Goal: Information Seeking & Learning: Stay updated

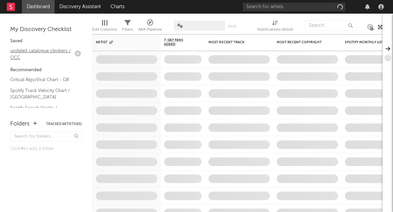
click at [42, 52] on link "updated catalogue climbers / OCC" at bounding box center [42, 54] width 65 height 14
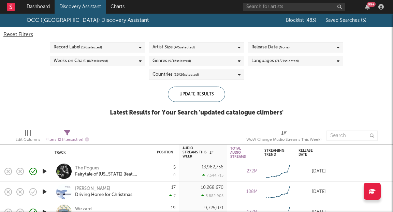
click at [51, 21] on div "OCC ([GEOGRAPHIC_DATA]) Discovery Assistant" at bounding box center [88, 20] width 122 height 8
click at [62, 6] on link "Discovery Assistant" at bounding box center [80, 7] width 51 height 14
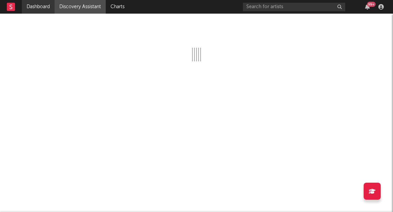
click at [42, 7] on link "Dashboard" at bounding box center [38, 7] width 33 height 14
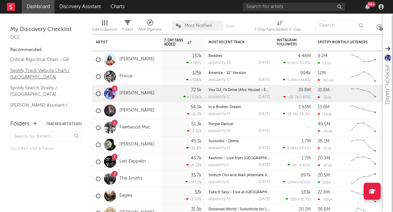
scroll to position [20, 0]
click at [44, 72] on link "Spotify Track Velocity Chart / [GEOGRAPHIC_DATA]" at bounding box center [42, 73] width 65 height 14
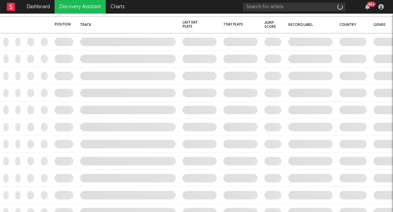
checkbox input "true"
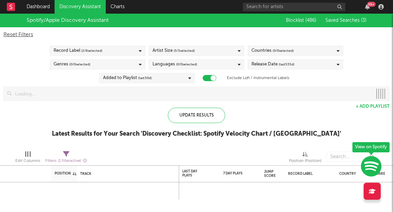
click at [296, 123] on div "Update Results Latest Results for Your Search ' Discovery Checklist: Spotify Ve…" at bounding box center [196, 126] width 289 height 37
click at [40, 8] on link "Dashboard" at bounding box center [38, 7] width 33 height 14
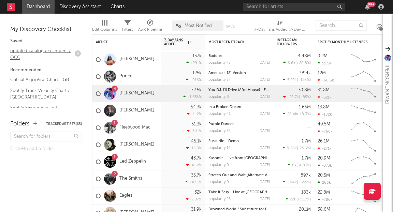
click at [41, 52] on link "updated catalogue climbers / OCC" at bounding box center [42, 54] width 65 height 14
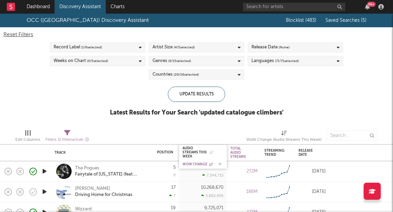
click at [201, 164] on div "WoW Change" at bounding box center [197, 164] width 31 height 4
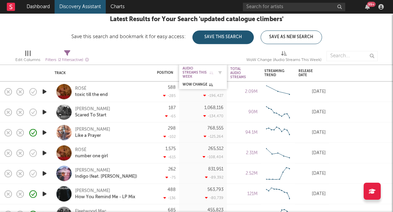
click at [203, 76] on div "Audio Streams This Week" at bounding box center [197, 72] width 31 height 12
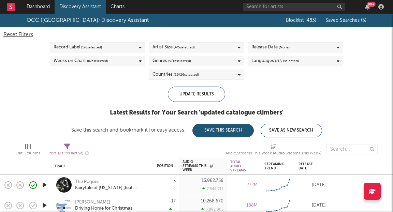
select select "-1"
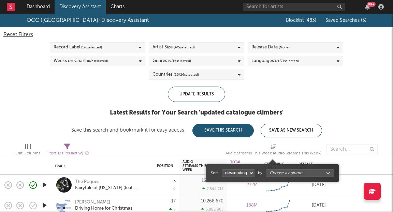
click at [272, 149] on div "Audio Streams This Week (Audio Streams This Week)" at bounding box center [273, 153] width 96 height 8
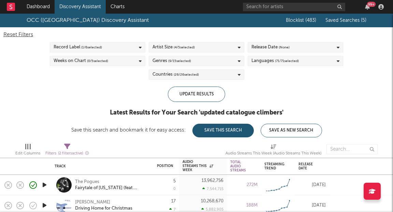
click at [272, 149] on div "Audio Streams This Week (Audio Streams This Week)" at bounding box center [273, 153] width 96 height 8
select select "-1"
click at [273, 148] on icon at bounding box center [273, 146] width 6 height 5
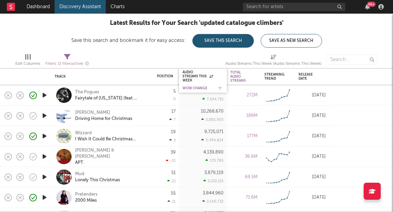
click at [195, 88] on div "WoW Change" at bounding box center [197, 88] width 31 height 4
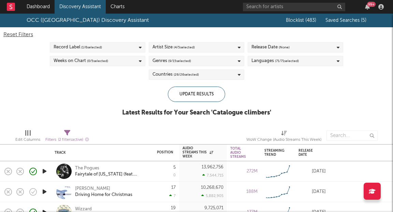
click at [20, 32] on div "Reset Filters" at bounding box center [196, 35] width 386 height 8
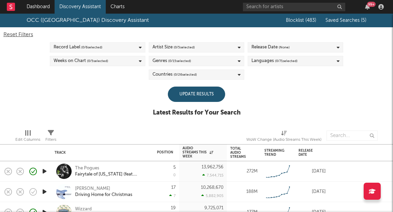
click at [77, 49] on div "Record Label ( 0 / 6 selected)" at bounding box center [78, 47] width 49 height 8
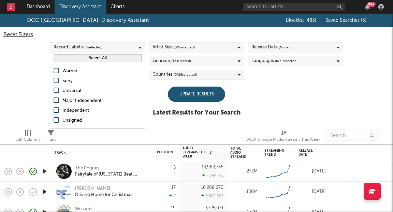
click at [67, 73] on div "Warner" at bounding box center [101, 71] width 79 height 8
click at [54, 73] on input "Warner" at bounding box center [54, 71] width 0 height 8
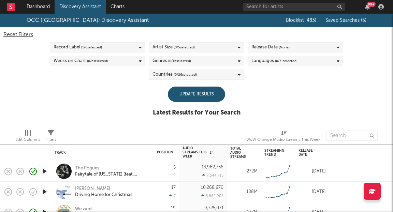
click at [151, 93] on div "OCC (UK) Discovery Assistant Blocklist ( 483 ) Saved Searches ( 5 ) Reset Filte…" at bounding box center [196, 69] width 393 height 110
click at [109, 60] on div "Weeks on Chart ( 0 / 5 selected)" at bounding box center [97, 61] width 95 height 10
click at [203, 95] on div "Update Results" at bounding box center [196, 94] width 57 height 15
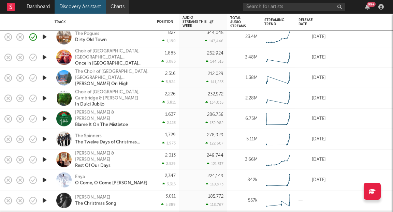
click at [116, 5] on link "Charts" at bounding box center [118, 7] width 24 height 14
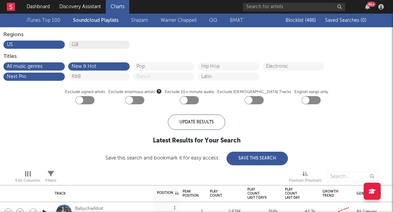
click at [96, 43] on button "GB" at bounding box center [99, 44] width 55 height 5
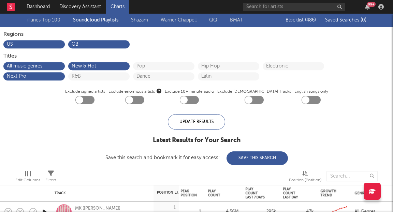
click at [137, 21] on link "Shazam" at bounding box center [139, 20] width 17 height 8
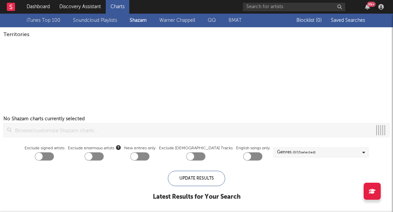
checkbox input "true"
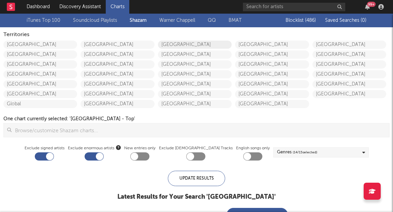
click at [192, 42] on link "United Kingdom" at bounding box center [195, 45] width 74 height 8
checkbox input "true"
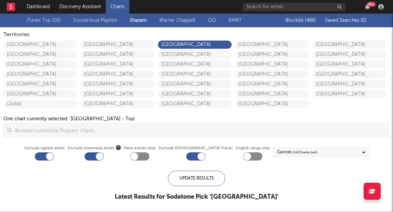
click at [103, 155] on div at bounding box center [99, 156] width 7 height 7
checkbox input "false"
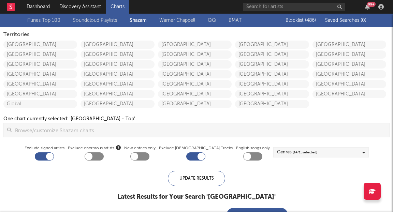
click at [54, 155] on div at bounding box center [49, 156] width 7 height 7
checkbox input "false"
click at [198, 159] on div at bounding box center [200, 156] width 7 height 7
checkbox input "false"
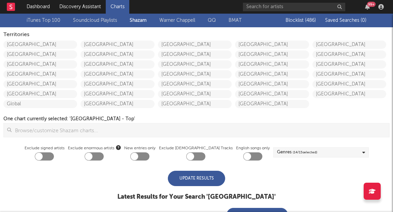
click at [206, 182] on div "Update Results" at bounding box center [196, 178] width 57 height 15
